Goal: Information Seeking & Learning: Learn about a topic

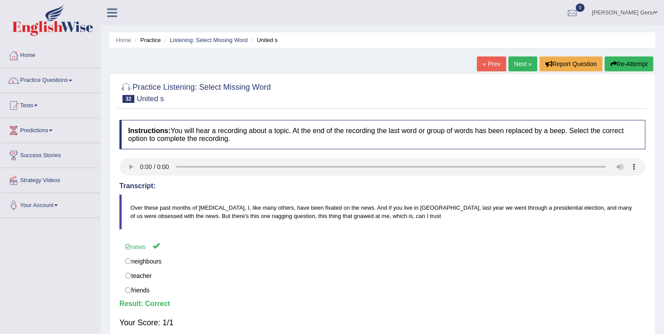
click at [72, 80] on span at bounding box center [70, 81] width 3 height 2
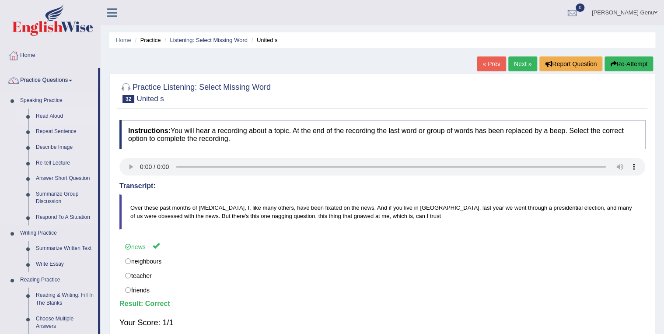
click at [55, 115] on link "Read Aloud" at bounding box center [65, 116] width 66 height 16
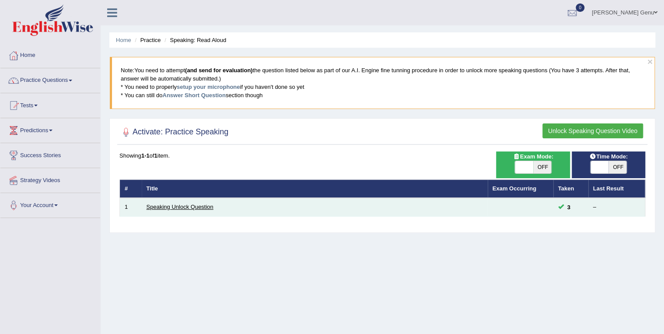
click at [172, 209] on link "Speaking Unlock Question" at bounding box center [179, 206] width 67 height 7
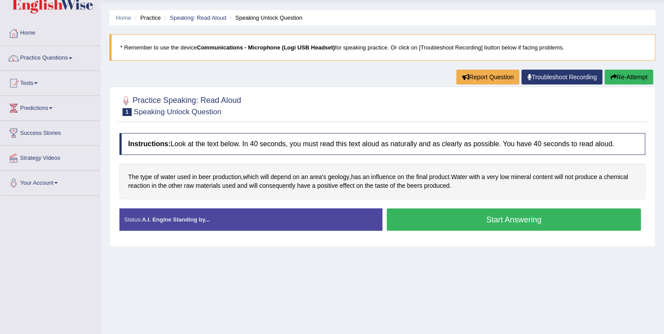
scroll to position [35, 0]
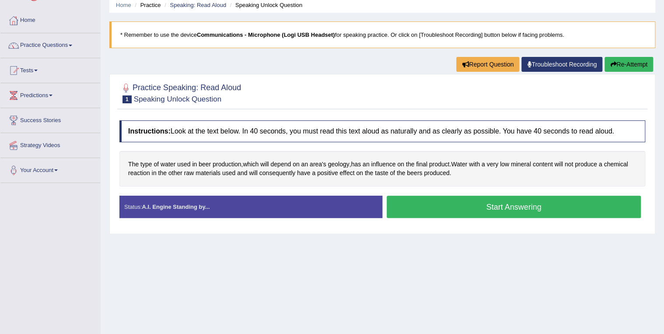
click at [520, 203] on button "Start Answering" at bounding box center [514, 206] width 254 height 22
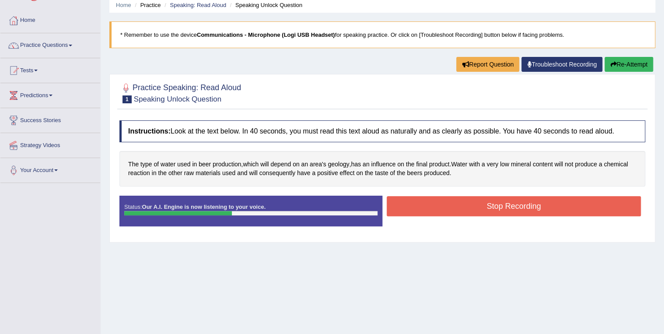
click at [520, 203] on button "Stop Recording" at bounding box center [514, 206] width 254 height 20
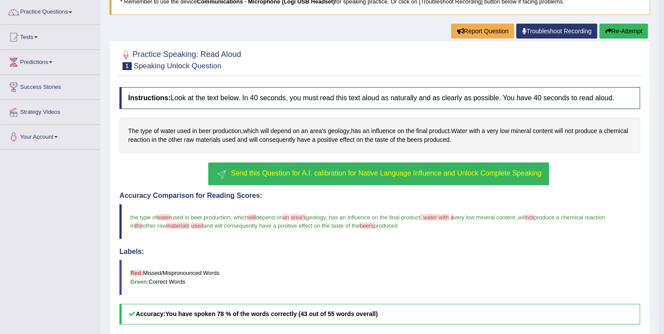
scroll to position [68, 0]
click at [333, 177] on button "Send this Question for A.I. calibration for Native Language Influence and Unloc…" at bounding box center [378, 173] width 340 height 23
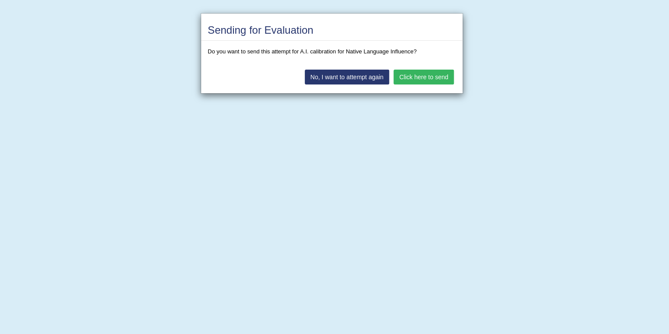
click at [343, 77] on button "No, I want to attempt again" at bounding box center [347, 77] width 84 height 15
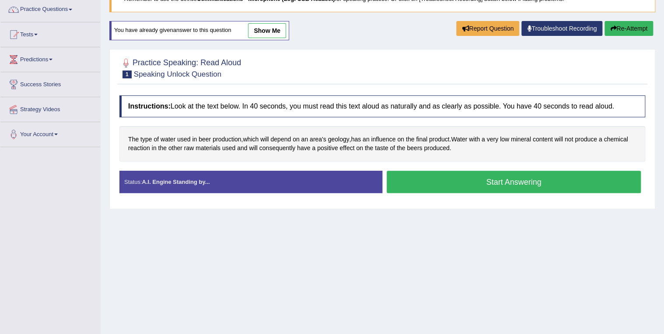
click at [509, 178] on button "Start Answering" at bounding box center [514, 182] width 254 height 22
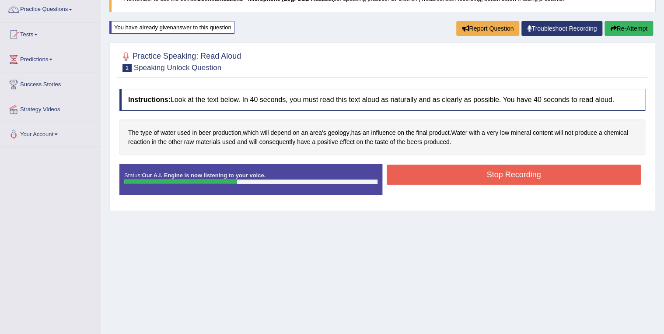
click at [508, 173] on button "Stop Recording" at bounding box center [514, 174] width 254 height 20
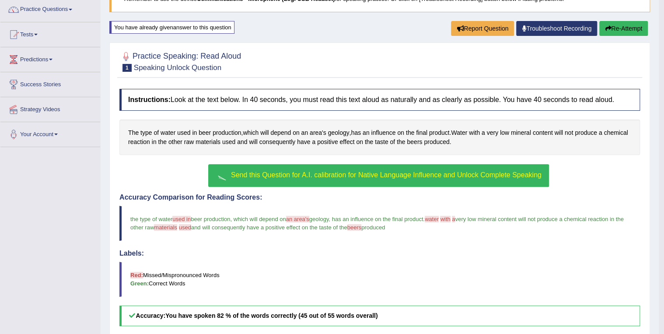
click at [326, 174] on span "Send this Question for A.I. calibration for Native Language Influence and Unloc…" at bounding box center [386, 174] width 310 height 7
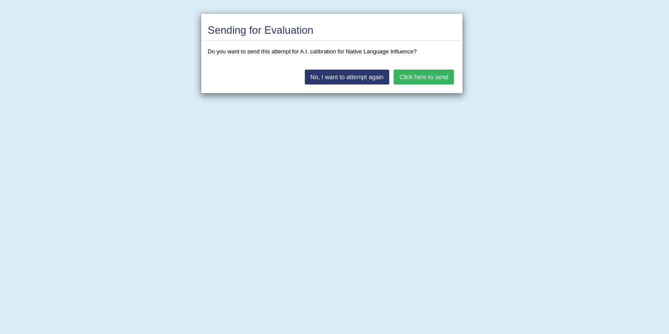
click at [429, 75] on button "Click here to send" at bounding box center [424, 77] width 60 height 15
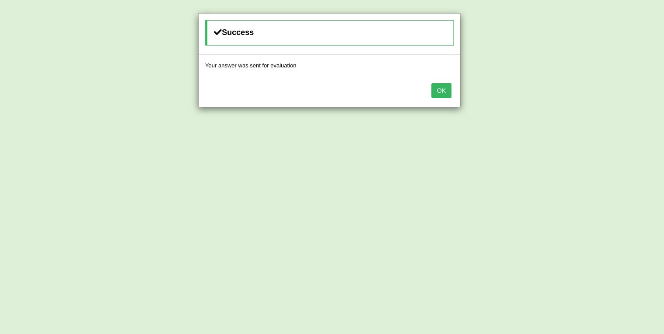
click at [440, 90] on button "OK" at bounding box center [441, 90] width 20 height 15
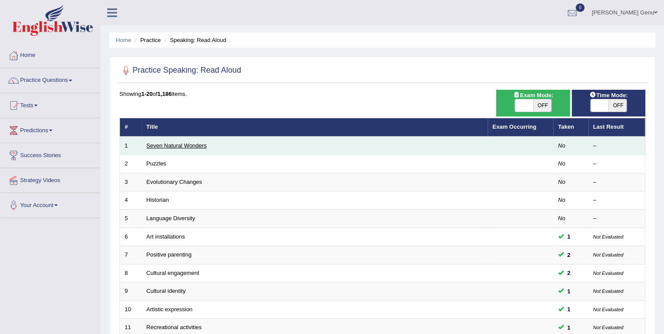
click at [157, 144] on link "Seven Natural Wonders" at bounding box center [176, 145] width 60 height 7
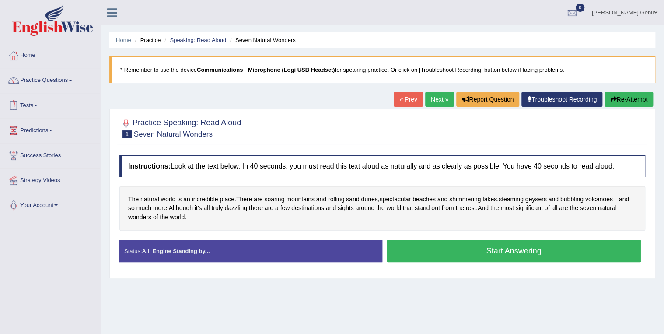
click at [38, 105] on span at bounding box center [35, 106] width 3 height 2
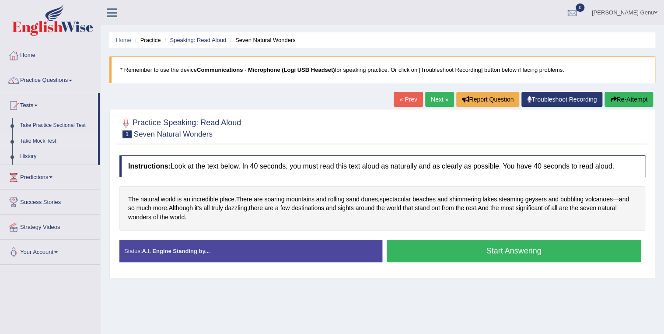
click at [39, 142] on link "Take Mock Test" at bounding box center [57, 141] width 82 height 16
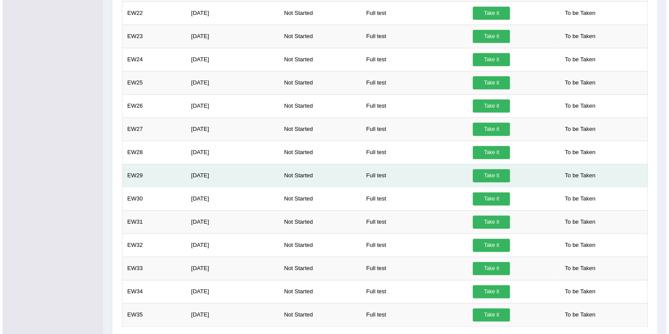
scroll to position [524, 0]
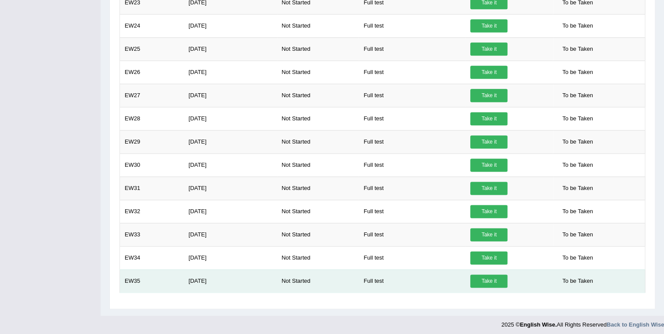
click at [486, 276] on link "Take it" at bounding box center [488, 280] width 37 height 13
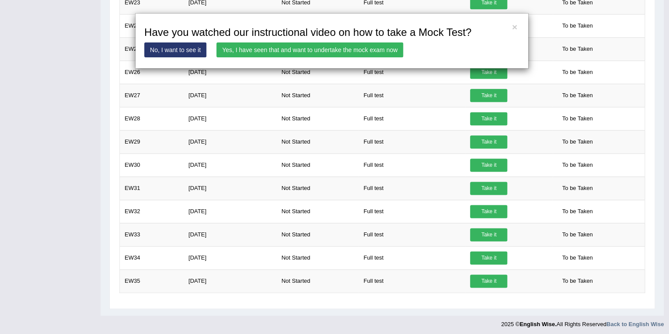
click at [265, 53] on link "Yes, I have seen that and want to undertake the mock exam now" at bounding box center [309, 49] width 187 height 15
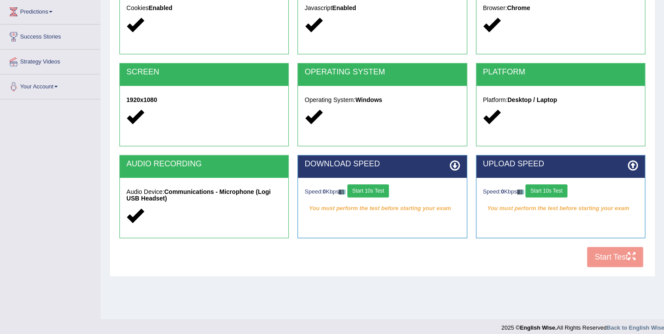
scroll to position [125, 0]
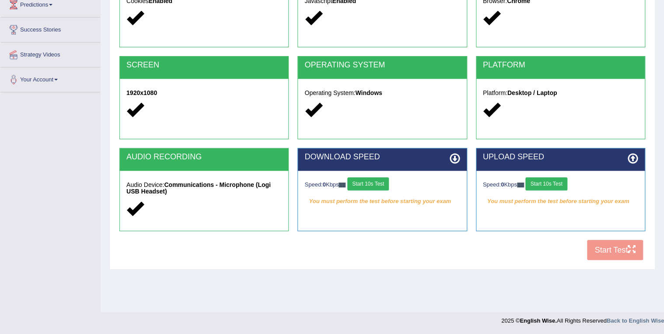
click at [380, 182] on button "Start 10s Test" at bounding box center [368, 183] width 42 height 13
click at [560, 182] on button "Start 10s Test" at bounding box center [546, 183] width 42 height 13
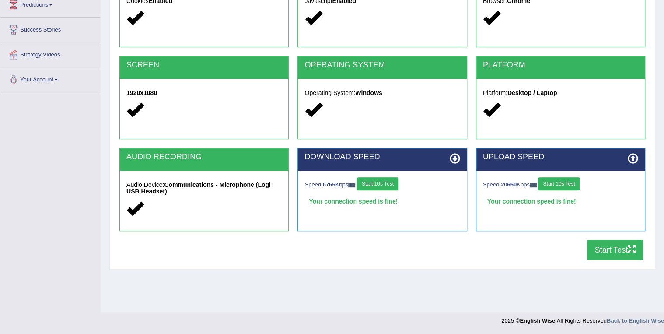
click at [603, 248] on button "Start Test" at bounding box center [615, 250] width 56 height 20
